Goal: Information Seeking & Learning: Learn about a topic

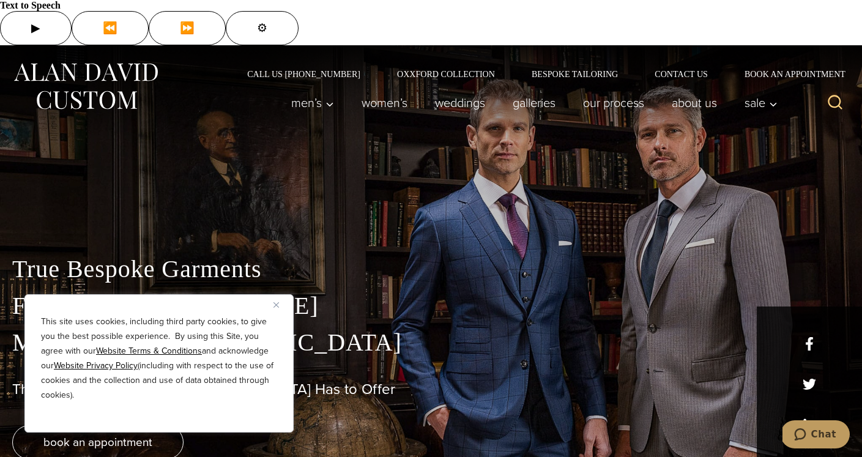
click at [277, 302] on img "Close" at bounding box center [277, 305] width 6 height 6
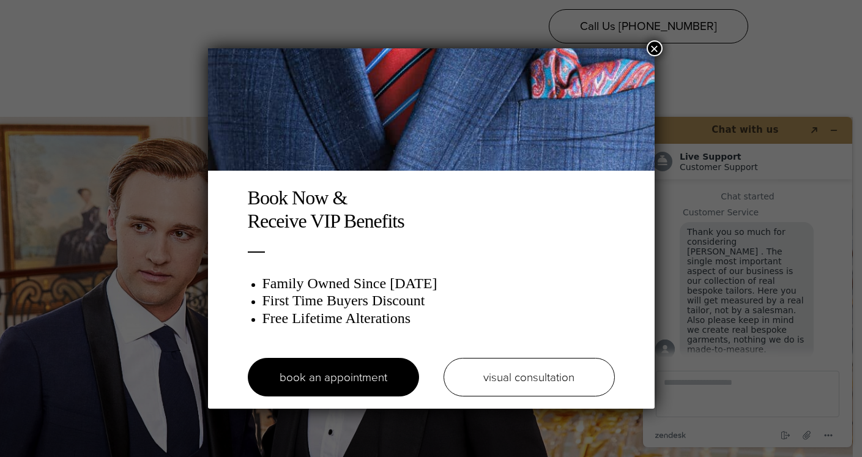
click at [655, 39] on div "Book Now & Receive VIP Benefits Family Owned Since [DATE] First Time Buyers Dis…" at bounding box center [431, 228] width 862 height 457
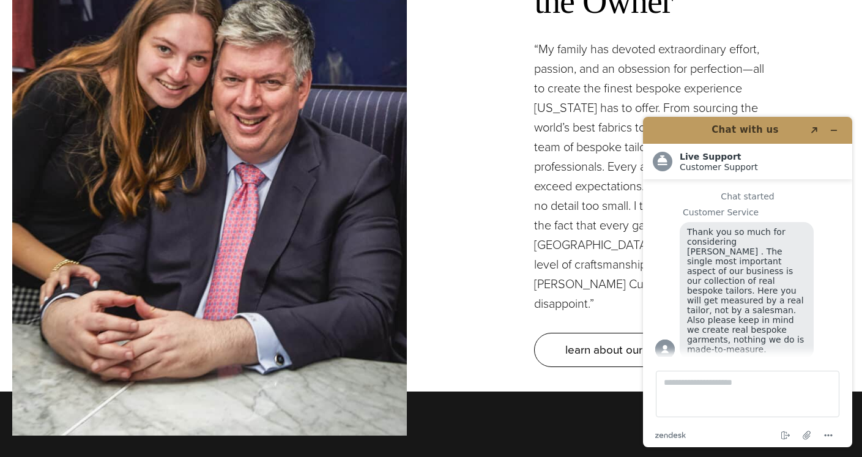
scroll to position [3655, 0]
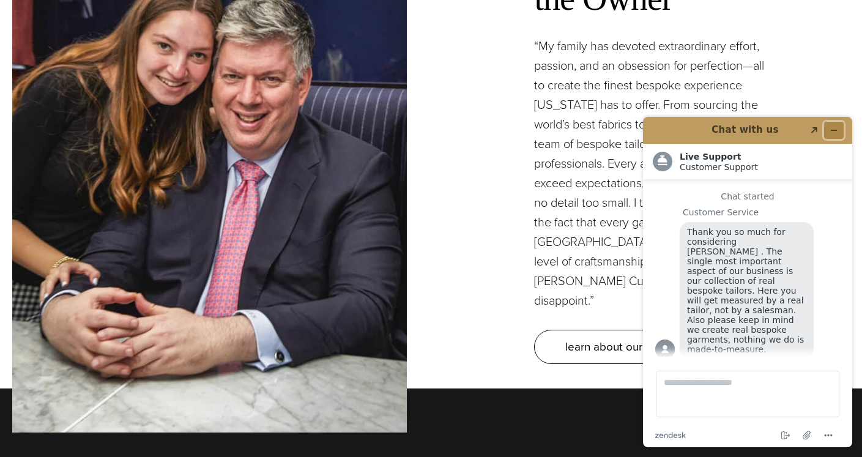
click at [834, 126] on icon "Minimize widget" at bounding box center [834, 130] width 9 height 9
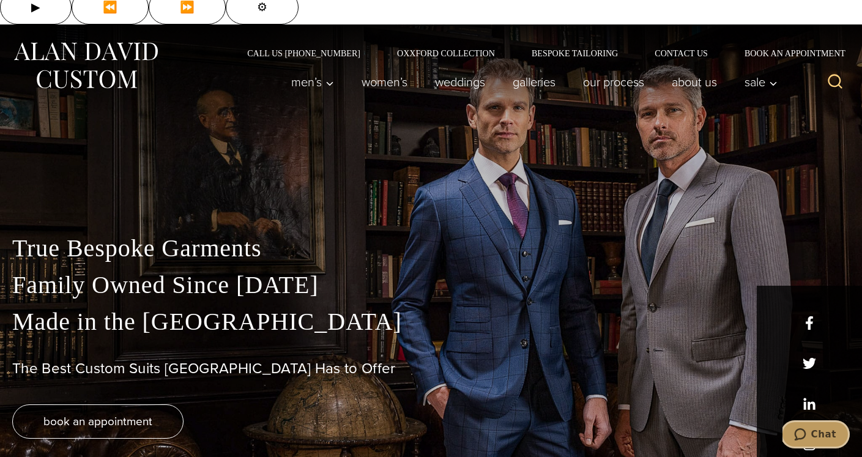
scroll to position [0, 0]
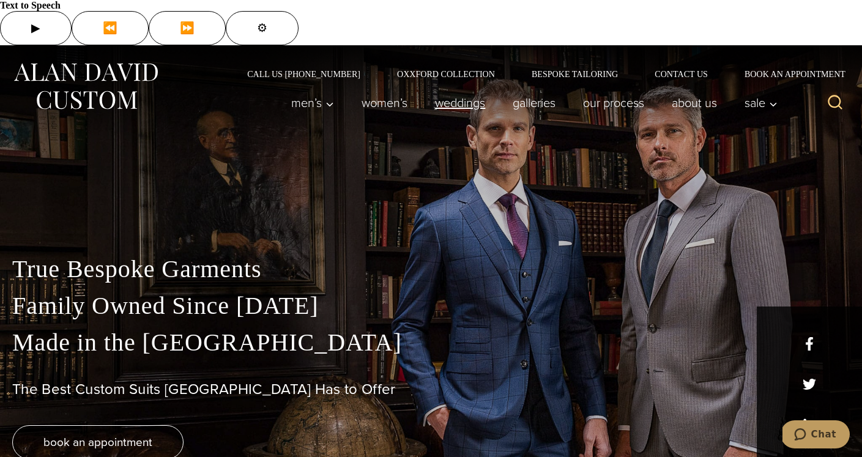
click at [455, 91] on link "weddings" at bounding box center [461, 103] width 78 height 24
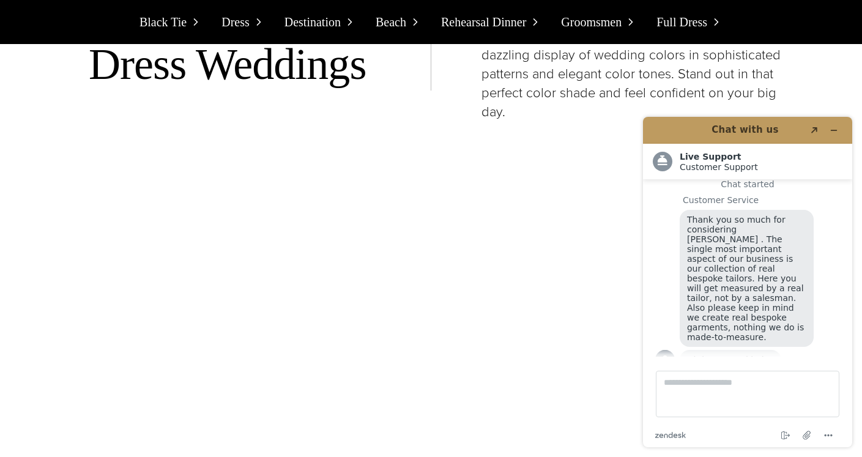
scroll to position [2645, 0]
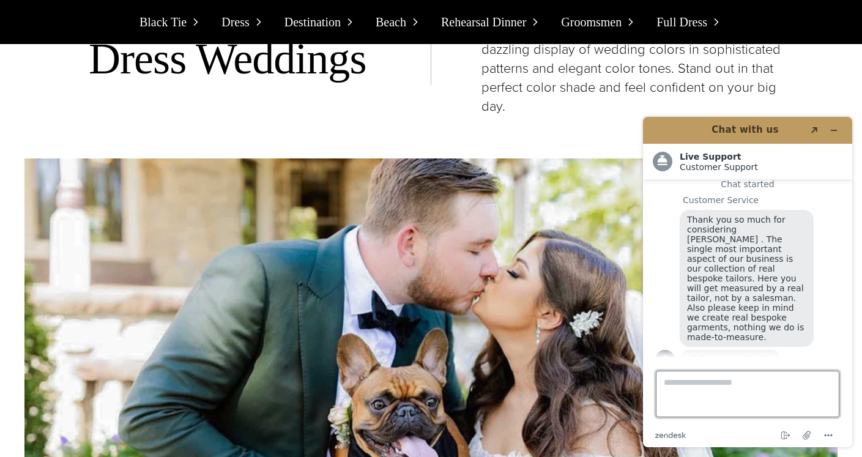
click at [697, 389] on textarea "Type a message here..." at bounding box center [748, 394] width 184 height 47
type textarea "**********"
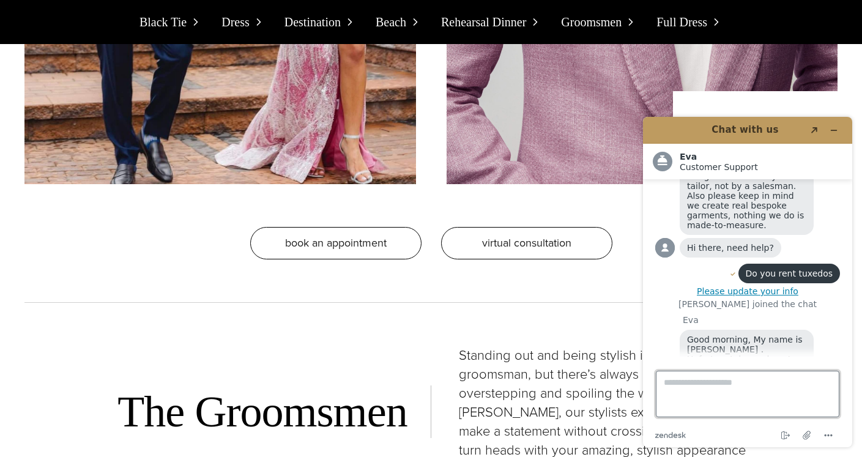
scroll to position [7240, 0]
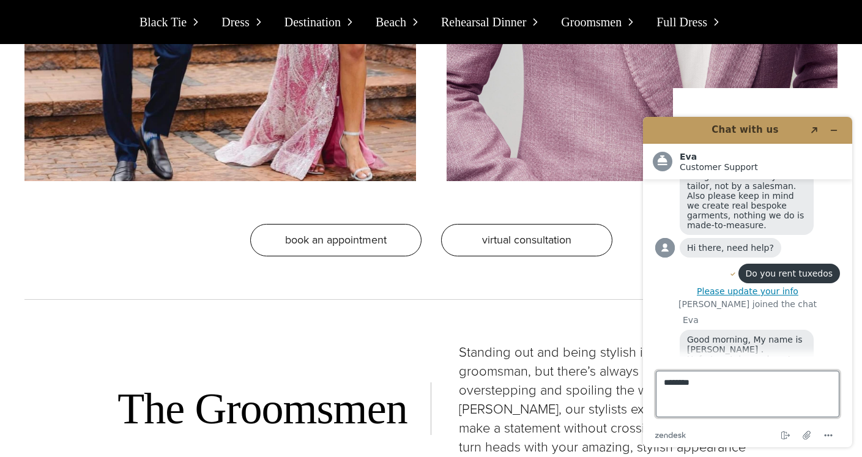
type textarea "*********"
